Goal: Information Seeking & Learning: Learn about a topic

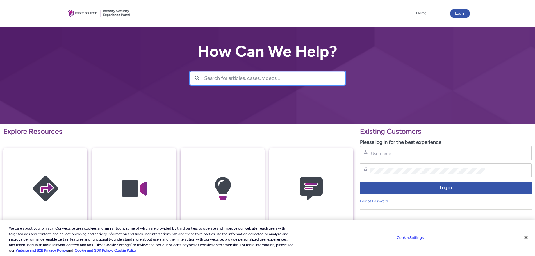
click at [225, 77] on input "Search for articles, cases, videos..." at bounding box center [274, 78] width 141 height 13
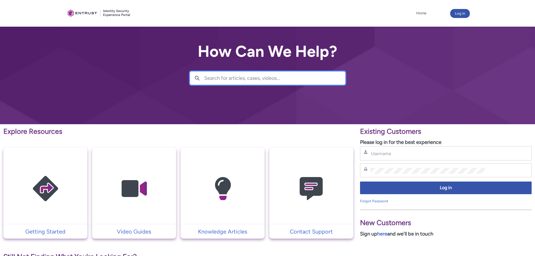
click at [217, 77] on input "Search for articles, cases, videos..." at bounding box center [274, 78] width 141 height 13
paste input "unable to retrieve or access required user permissions"
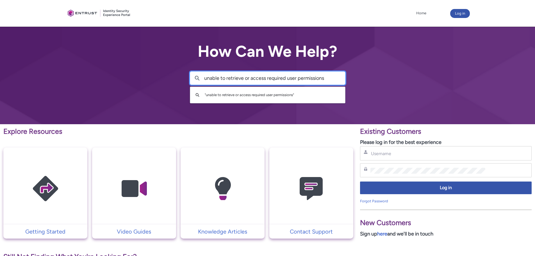
type input "unable to retrieve or access required user permissions"
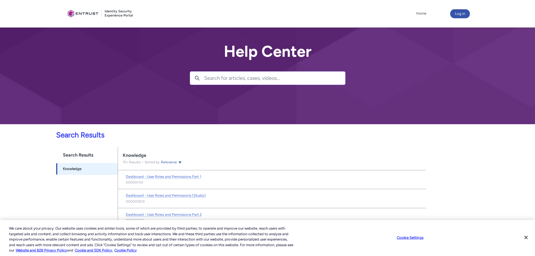
scroll to position [4, 0]
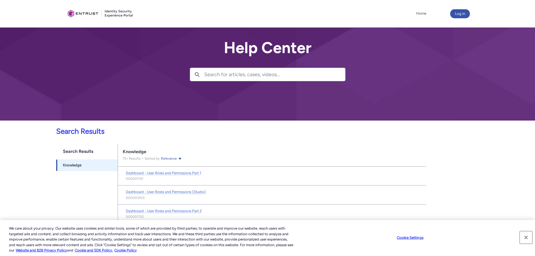
drag, startPoint x: 528, startPoint y: 236, endPoint x: 522, endPoint y: 235, distance: 5.5
click at [526, 236] on button "Close" at bounding box center [526, 237] width 12 height 12
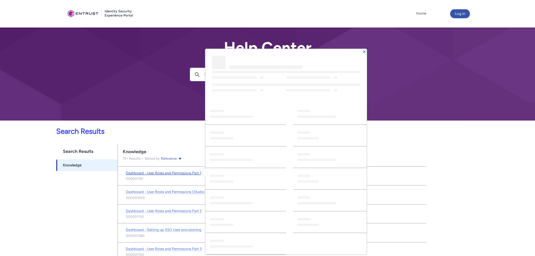
click at [133, 172] on span "Dashboard - User Roles and Permissions Part 1" at bounding box center [163, 173] width 75 height 4
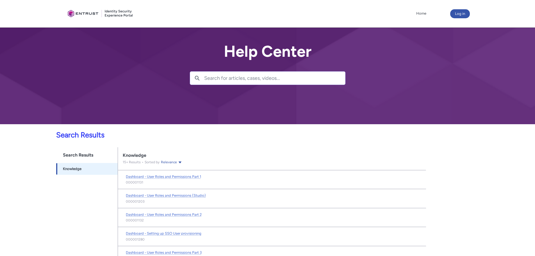
scroll to position [4, 0]
